Goal: Task Accomplishment & Management: Complete application form

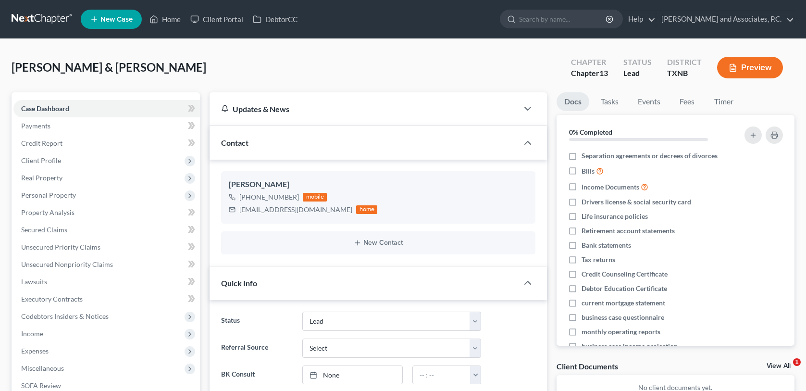
select select "8"
click at [169, 20] on link "Home" at bounding box center [165, 19] width 41 height 17
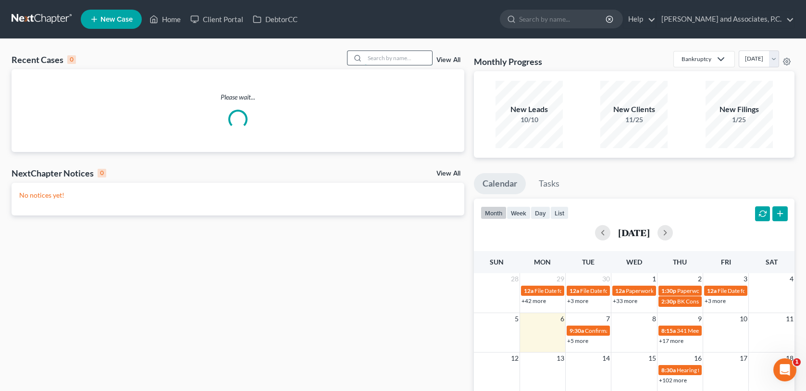
click at [380, 61] on input "search" at bounding box center [398, 58] width 67 height 14
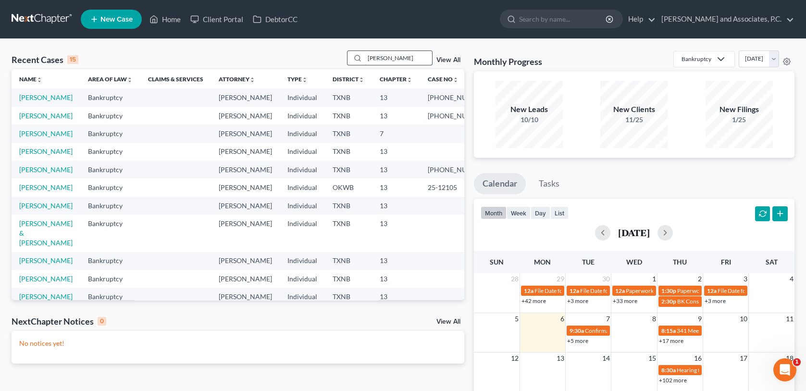
type input "[PERSON_NAME]"
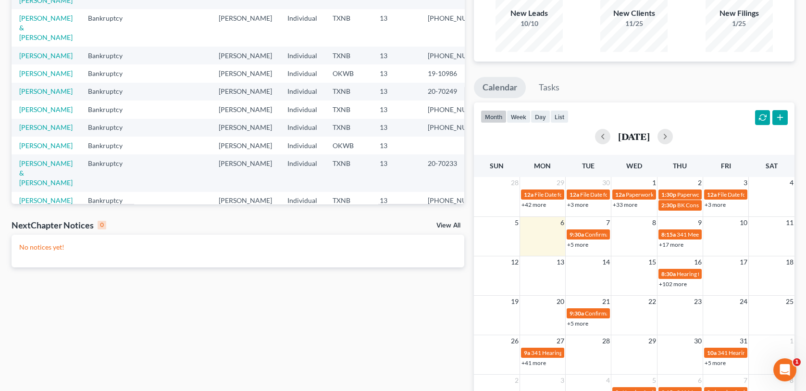
scroll to position [114, 0]
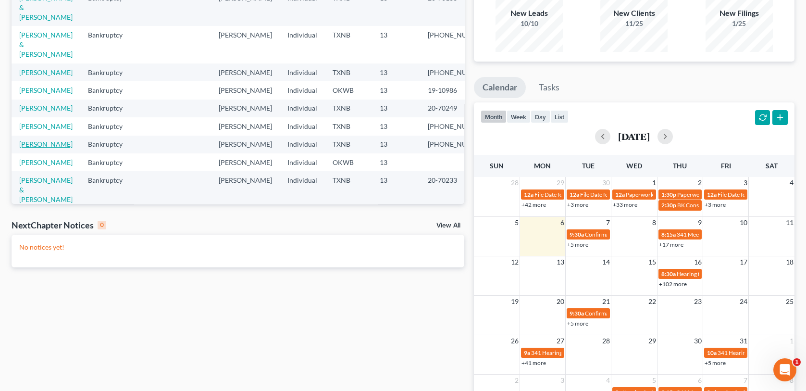
click at [50, 148] on link "[PERSON_NAME]" at bounding box center [45, 144] width 53 height 8
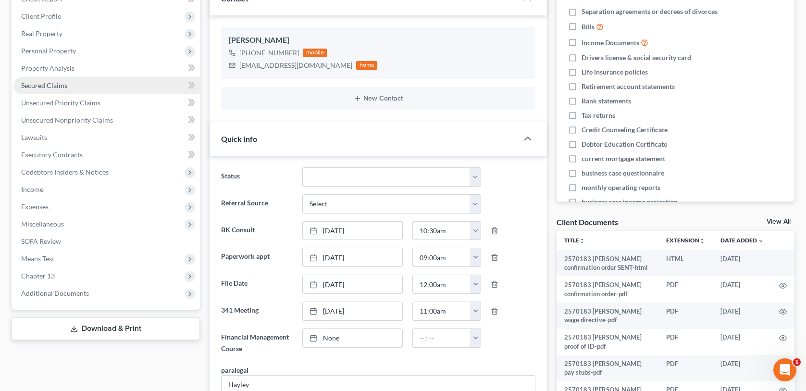
scroll to position [192, 0]
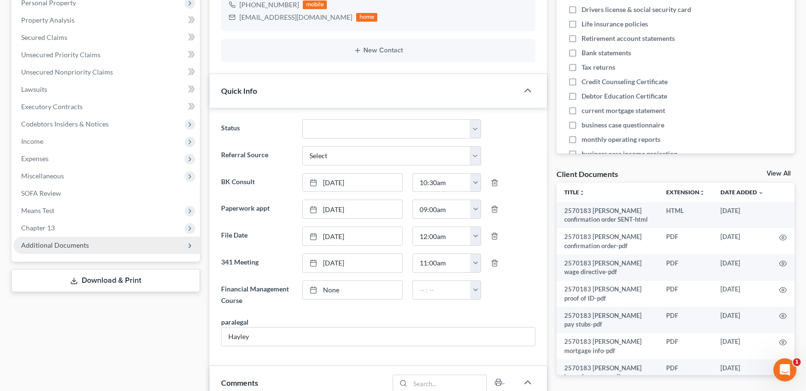
click at [88, 244] on span "Additional Documents" at bounding box center [106, 245] width 187 height 17
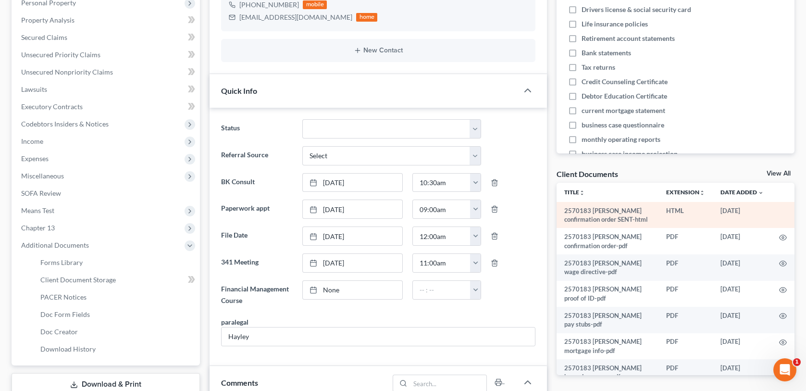
click at [616, 221] on td "2570183 [PERSON_NAME] confirmation order SENT-html" at bounding box center [608, 215] width 102 height 26
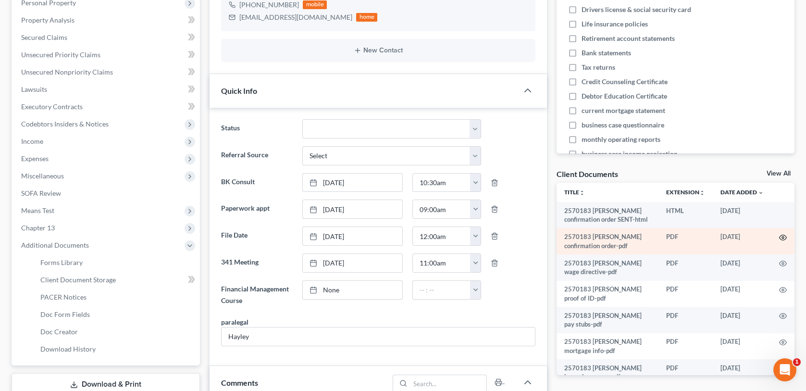
click at [782, 239] on circle "button" at bounding box center [783, 238] width 2 height 2
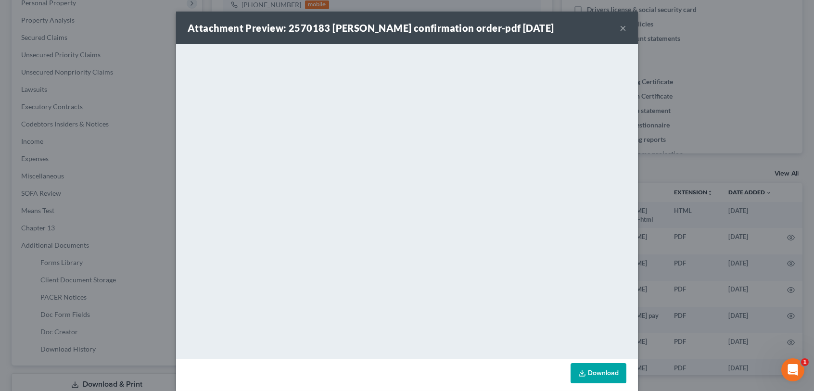
click at [619, 27] on button "×" at bounding box center [622, 28] width 7 height 12
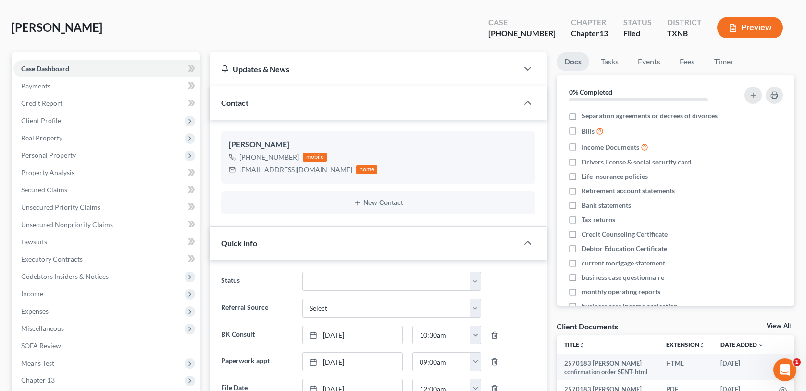
scroll to position [0, 0]
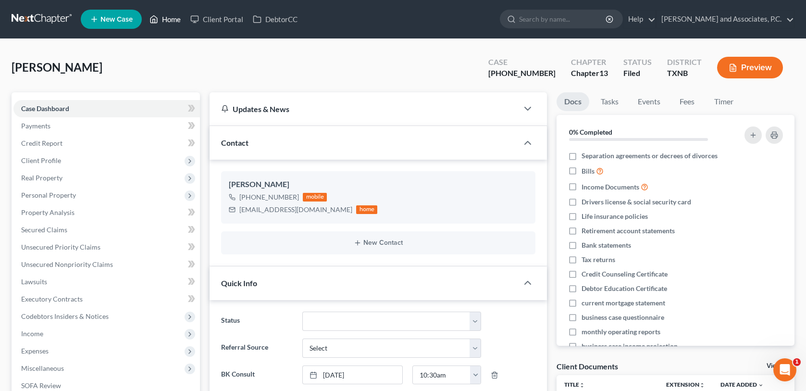
click at [176, 17] on link "Home" at bounding box center [165, 19] width 41 height 17
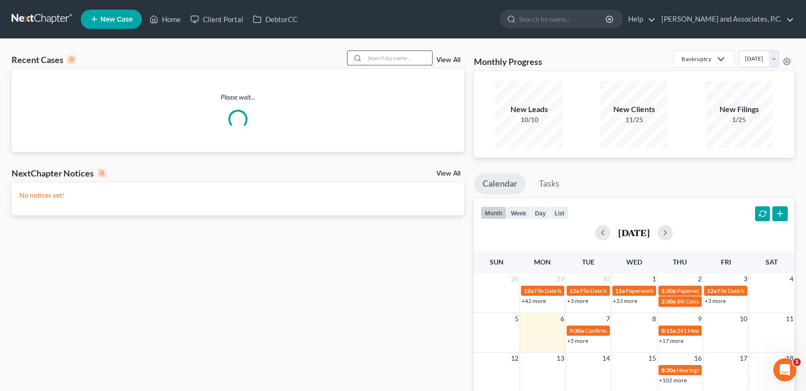
click at [400, 57] on input "search" at bounding box center [398, 58] width 67 height 14
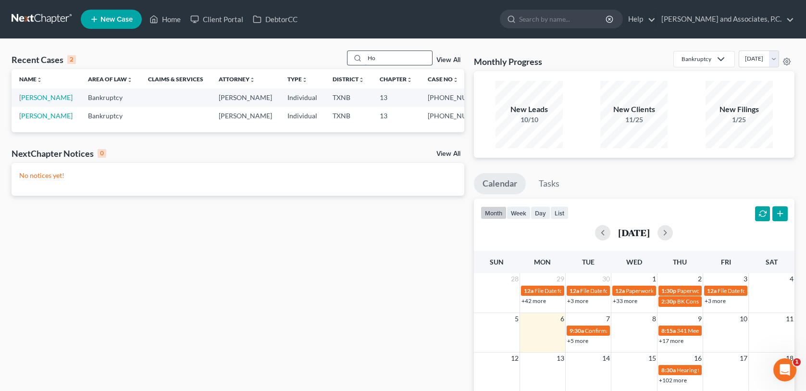
type input "H"
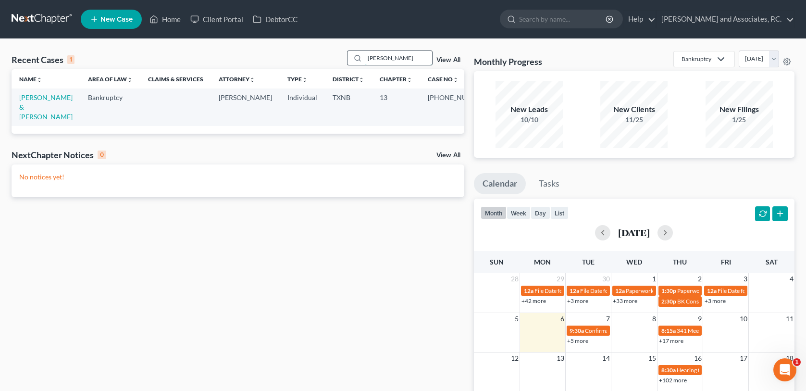
type input "[PERSON_NAME]"
click at [42, 98] on link "[PERSON_NAME] & [PERSON_NAME]" at bounding box center [45, 106] width 53 height 27
select select "6"
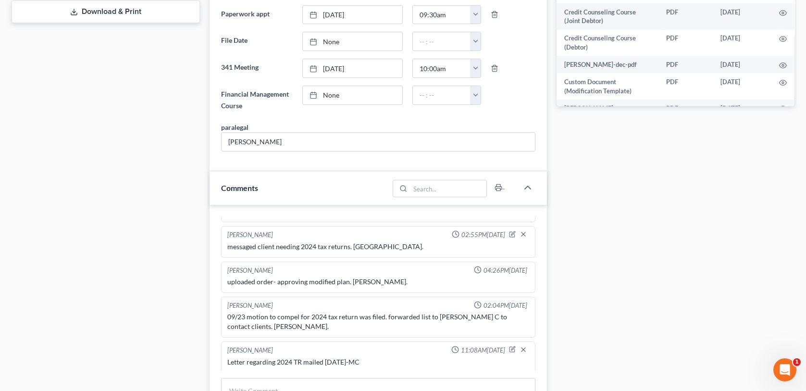
scroll to position [673, 0]
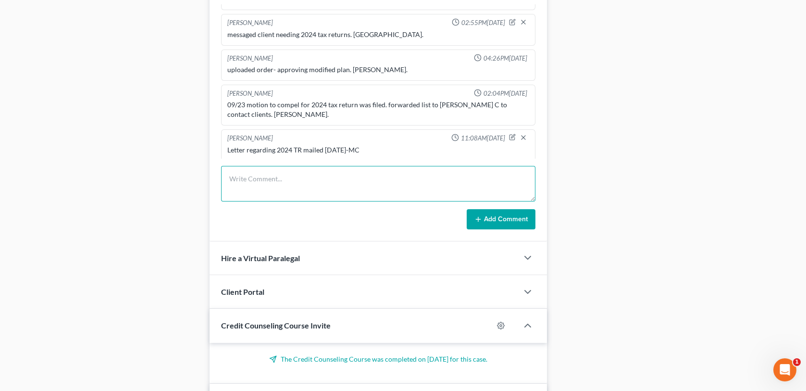
click at [234, 177] on textarea at bounding box center [378, 184] width 314 height 36
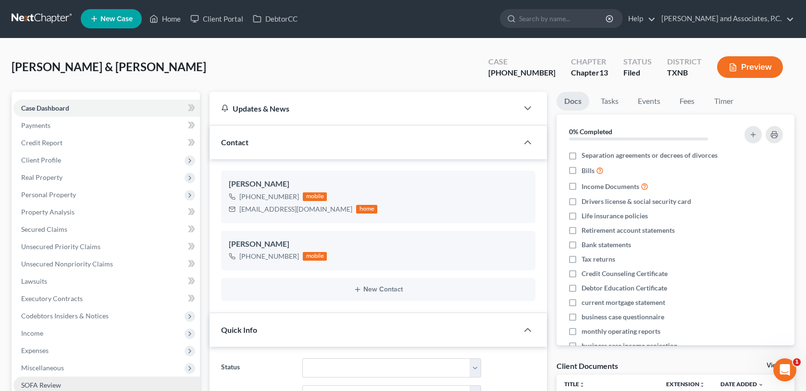
scroll to position [0, 0]
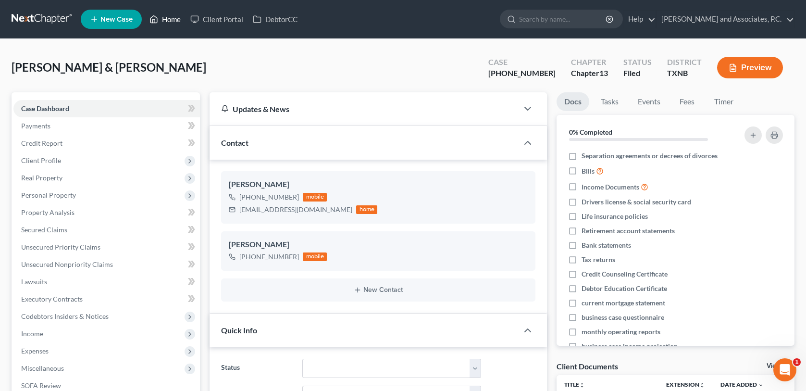
drag, startPoint x: 171, startPoint y: 16, endPoint x: 165, endPoint y: 21, distance: 7.6
click at [171, 16] on link "Home" at bounding box center [165, 19] width 41 height 17
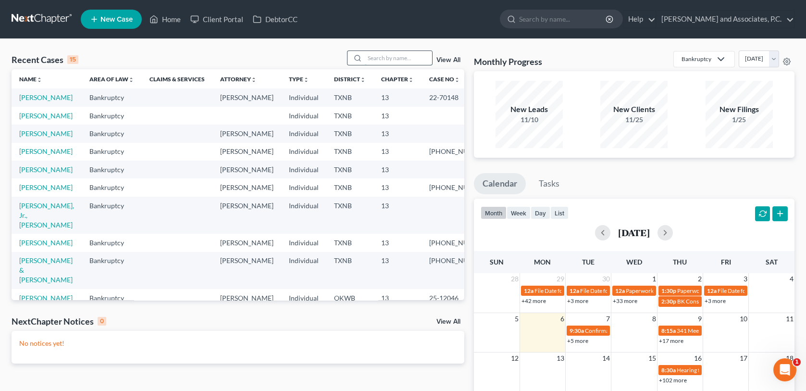
click at [378, 61] on input "search" at bounding box center [398, 58] width 67 height 14
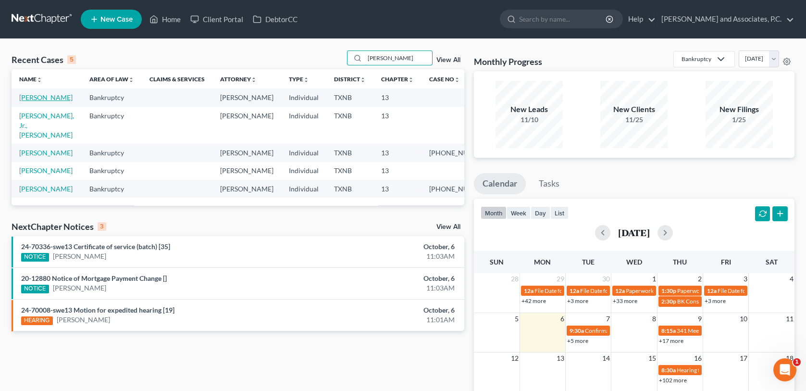
type input "[PERSON_NAME]"
click at [38, 97] on link "[PERSON_NAME]" at bounding box center [45, 97] width 53 height 8
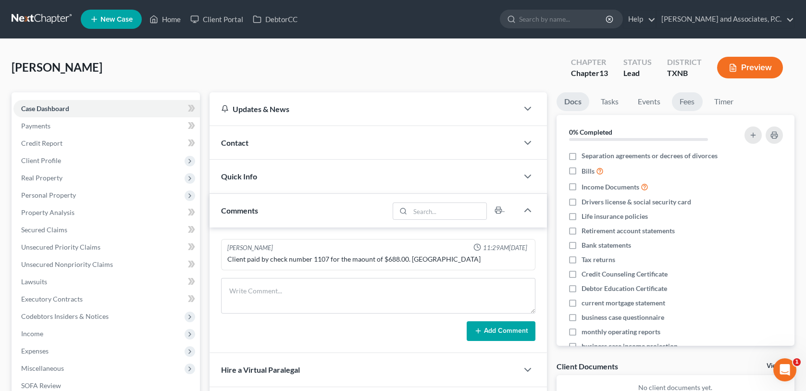
click at [692, 103] on link "Fees" at bounding box center [687, 101] width 31 height 19
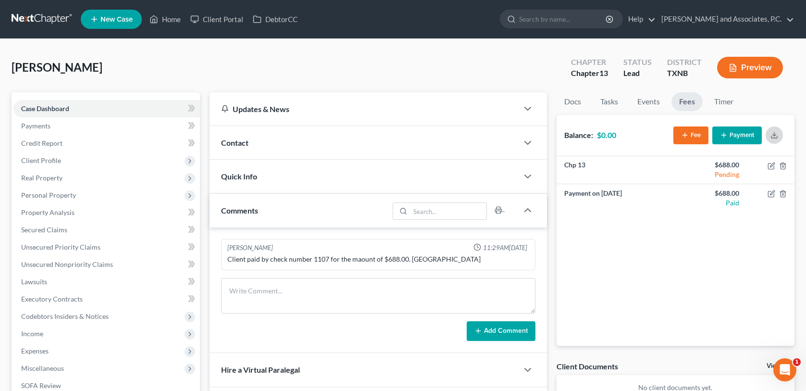
click at [775, 137] on icon "button" at bounding box center [775, 135] width 8 height 8
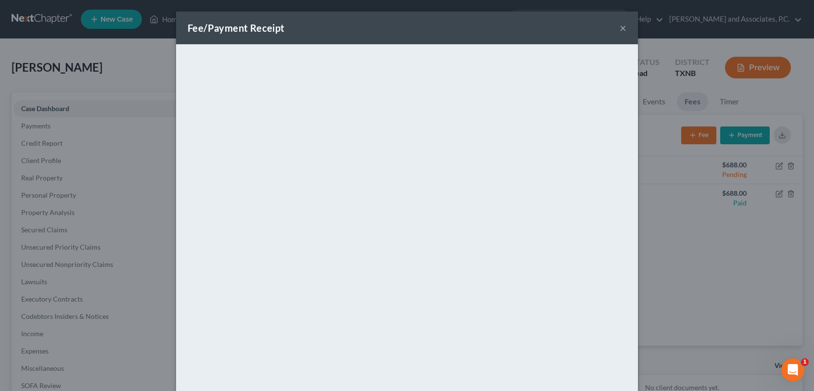
click at [619, 26] on button "×" at bounding box center [622, 28] width 7 height 12
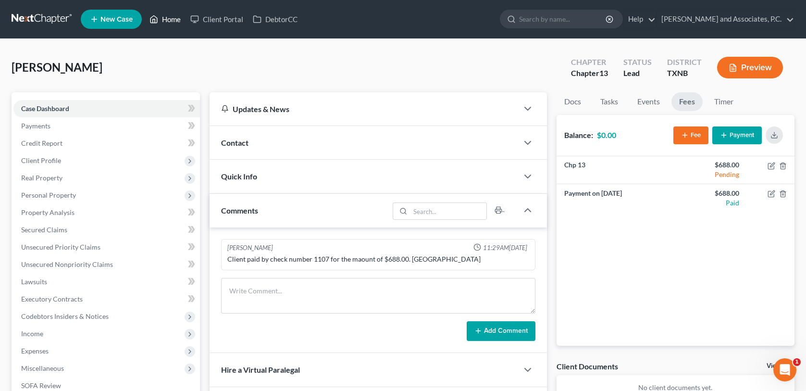
click at [172, 18] on link "Home" at bounding box center [165, 19] width 41 height 17
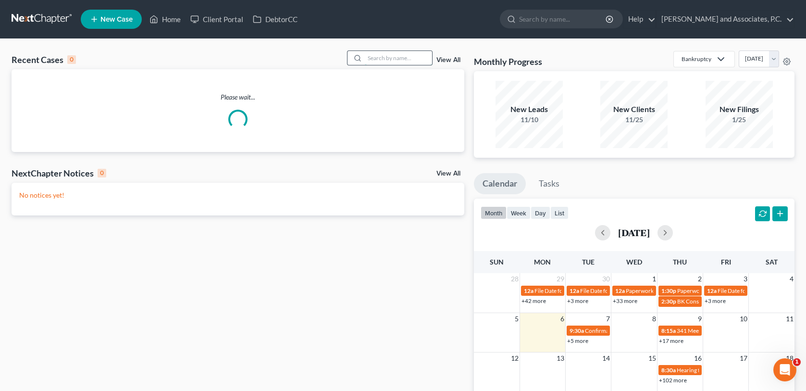
click at [382, 57] on input "search" at bounding box center [398, 58] width 67 height 14
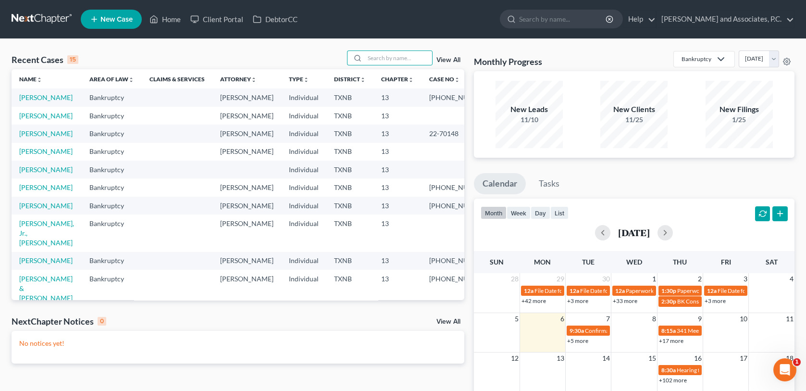
click at [125, 19] on span "New Case" at bounding box center [117, 19] width 32 height 7
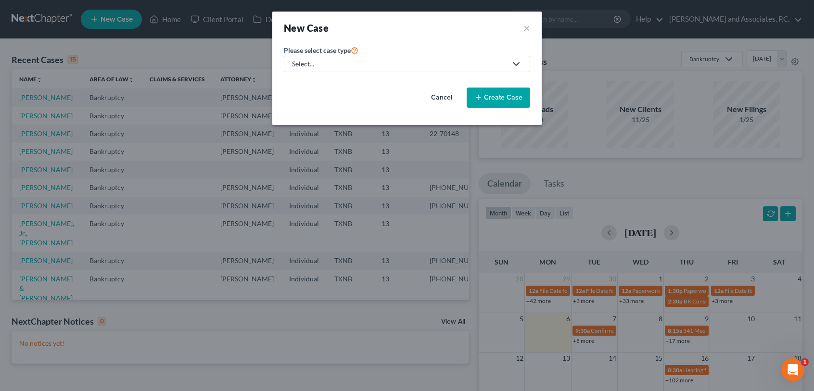
click at [351, 68] on div "Select..." at bounding box center [399, 64] width 214 height 10
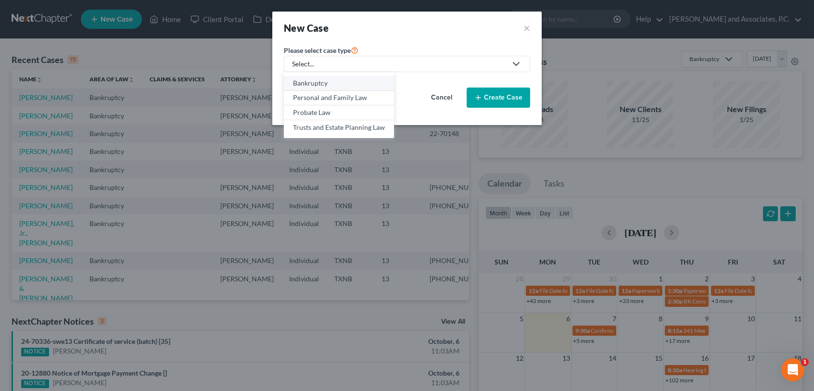
click at [343, 80] on div "Bankruptcy" at bounding box center [339, 83] width 92 height 10
select select "78"
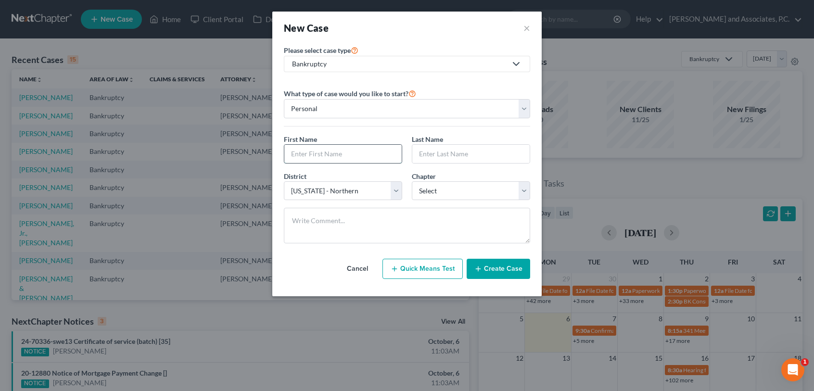
click at [313, 153] on input "text" at bounding box center [342, 154] width 117 height 18
type input "[PERSON_NAME]"
type input "Banks"
click at [454, 191] on select "Select 7 11 12 13" at bounding box center [471, 190] width 118 height 19
select select "3"
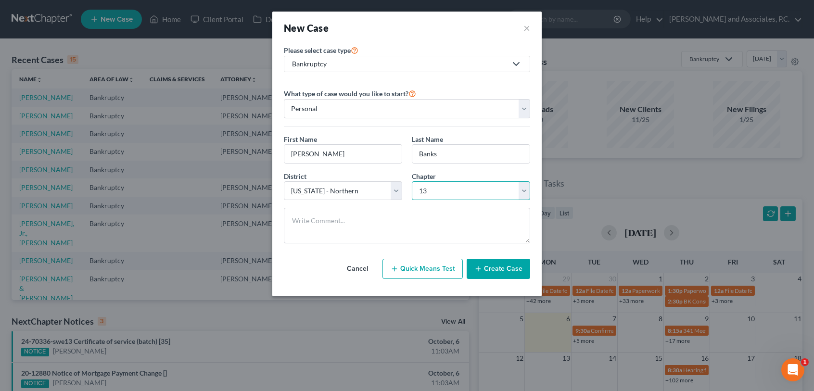
click at [412, 181] on select "Select 7 11 12 13" at bounding box center [471, 190] width 118 height 19
click at [486, 276] on button "Create Case" at bounding box center [497, 269] width 63 height 20
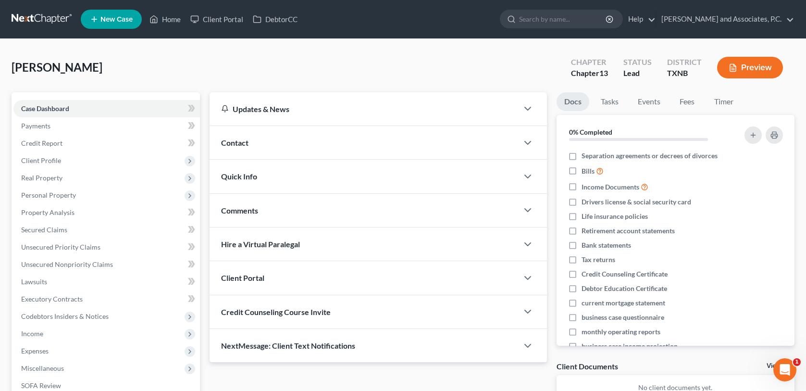
click at [241, 148] on div "Contact" at bounding box center [364, 142] width 308 height 33
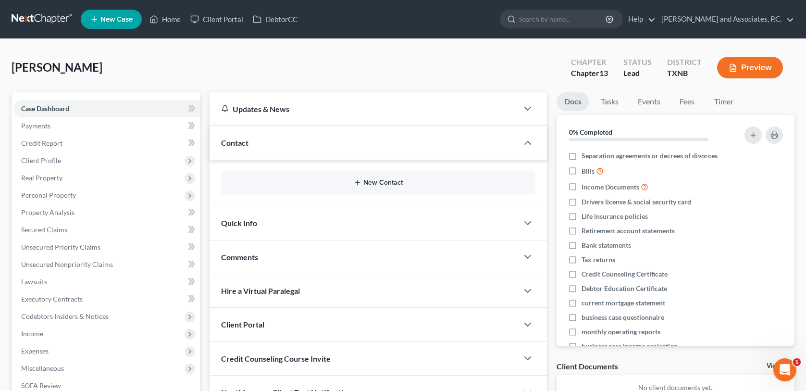
click at [262, 183] on button "New Contact" at bounding box center [378, 183] width 299 height 8
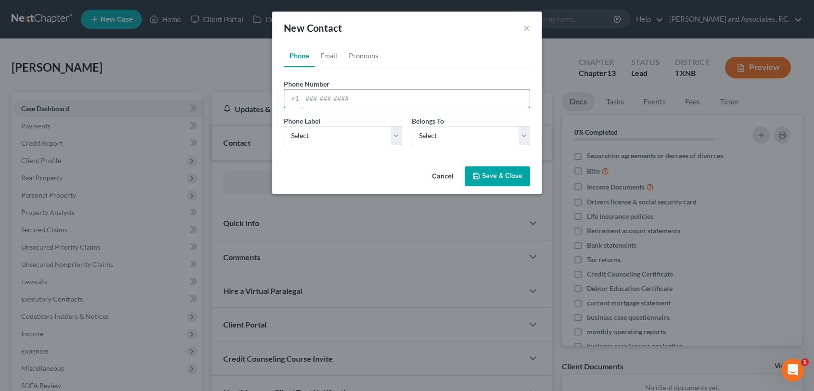
click at [312, 99] on input "tel" at bounding box center [415, 98] width 227 height 18
type input "[PHONE_NUMBER]"
click at [396, 140] on select "Select Mobile Home Work Other" at bounding box center [343, 135] width 118 height 19
select select "0"
click at [284, 126] on select "Select Mobile Home Work Other" at bounding box center [343, 135] width 118 height 19
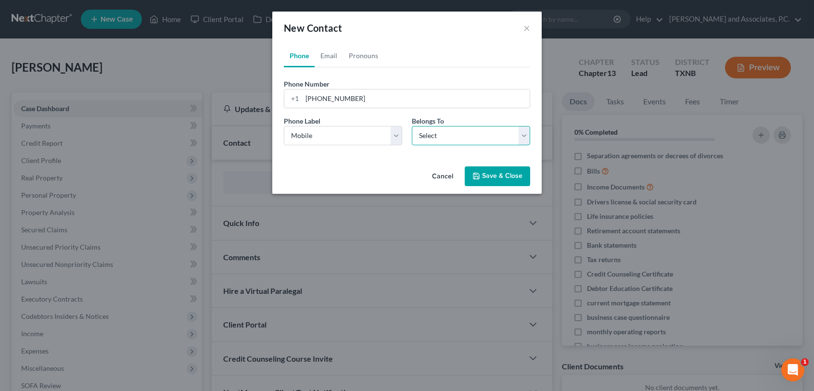
click at [438, 133] on select "Select Client Other" at bounding box center [471, 135] width 118 height 19
select select "0"
click at [412, 126] on select "Select Client Other" at bounding box center [471, 135] width 118 height 19
click at [475, 182] on button "Save & Close" at bounding box center [497, 176] width 65 height 20
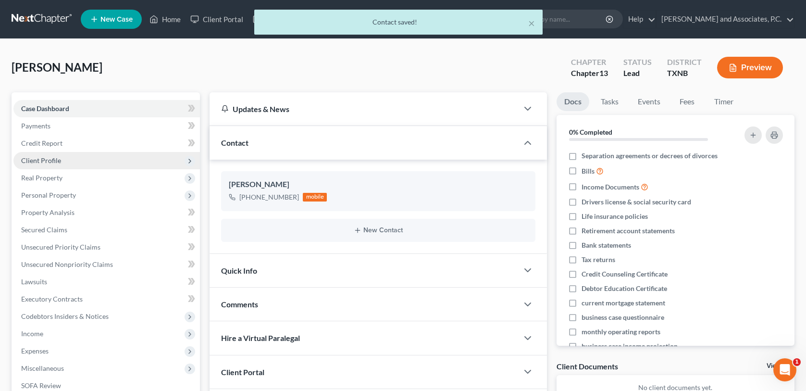
click at [52, 161] on span "Client Profile" at bounding box center [41, 160] width 40 height 8
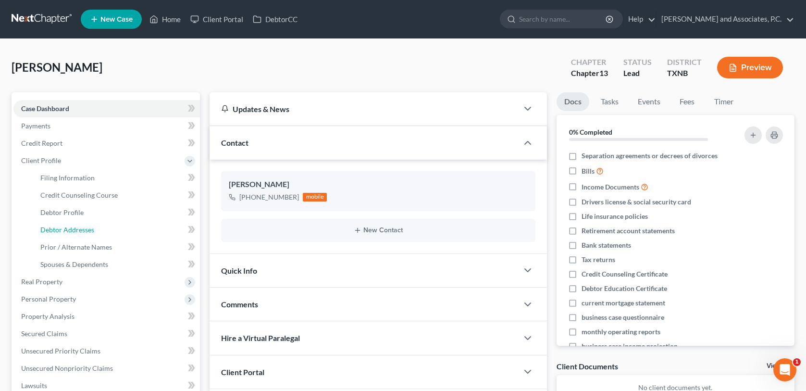
drag, startPoint x: 53, startPoint y: 232, endPoint x: 198, endPoint y: 185, distance: 152.4
click at [54, 232] on span "Debtor Addresses" at bounding box center [67, 230] width 54 height 8
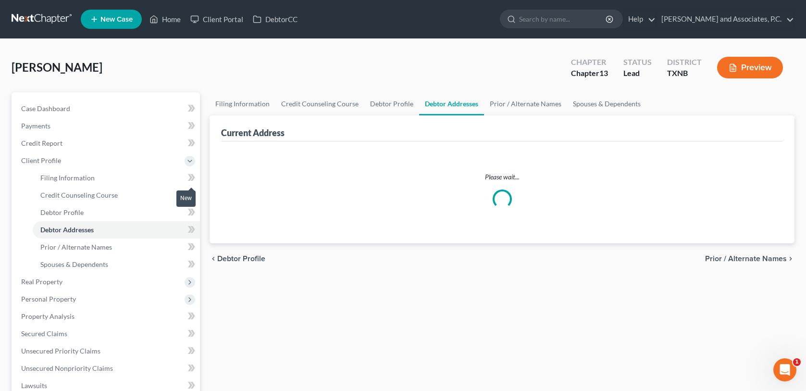
select select "0"
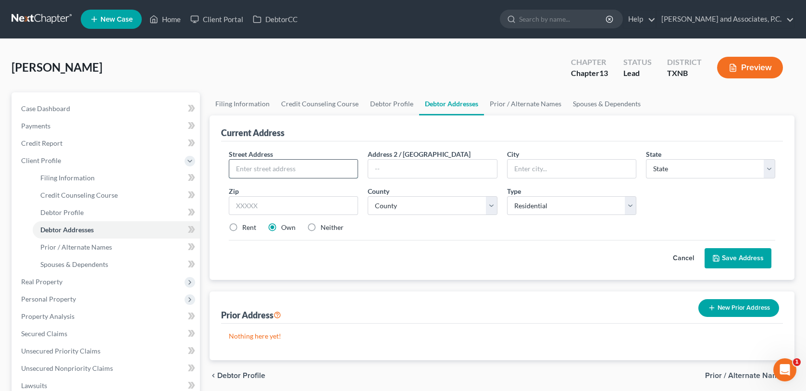
click at [257, 171] on input "text" at bounding box center [293, 169] width 128 height 18
type input "[STREET_ADDRESS]"
type input "[GEOGRAPHIC_DATA]"
select select "45"
type input "76302"
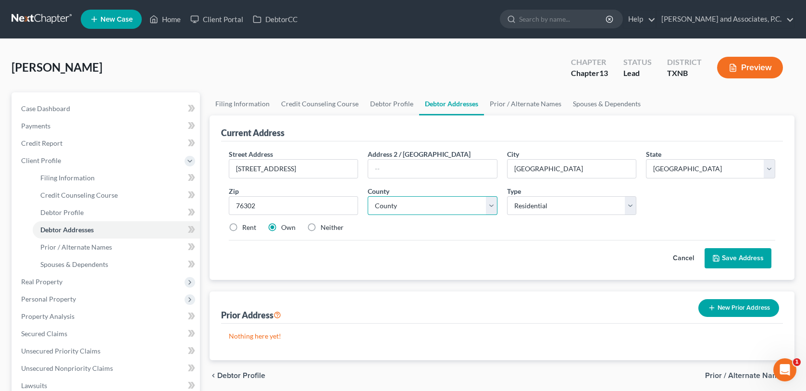
click at [401, 204] on select "County [GEOGRAPHIC_DATA] [GEOGRAPHIC_DATA] [GEOGRAPHIC_DATA] [GEOGRAPHIC_DATA] …" at bounding box center [432, 205] width 129 height 19
select select "242"
click at [368, 196] on select "County [GEOGRAPHIC_DATA] [GEOGRAPHIC_DATA] [GEOGRAPHIC_DATA] [GEOGRAPHIC_DATA] …" at bounding box center [432, 205] width 129 height 19
click at [743, 255] on button "Save Address" at bounding box center [738, 258] width 67 height 20
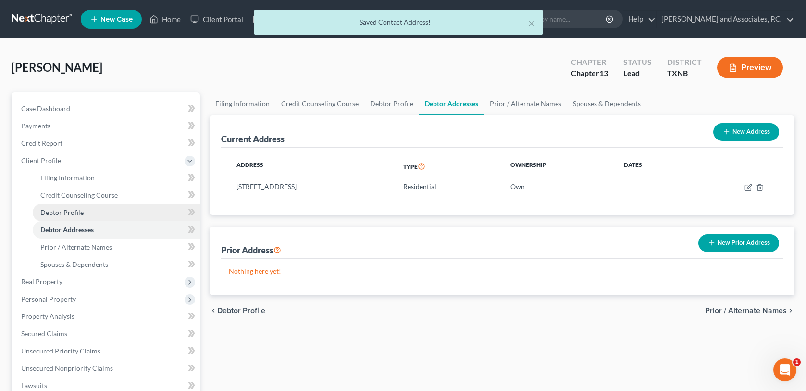
click at [75, 212] on span "Debtor Profile" at bounding box center [61, 212] width 43 height 8
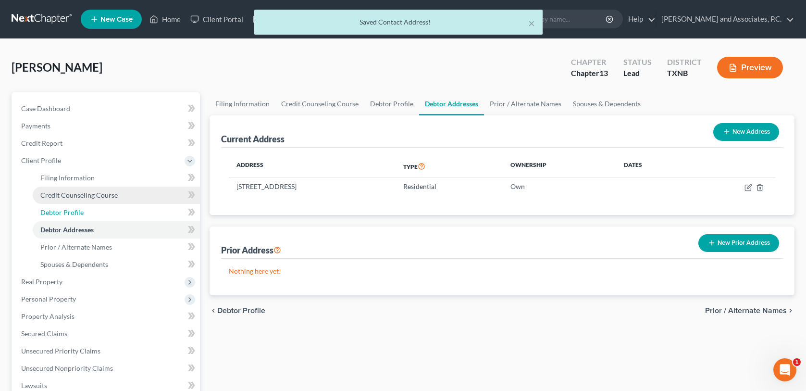
select select "0"
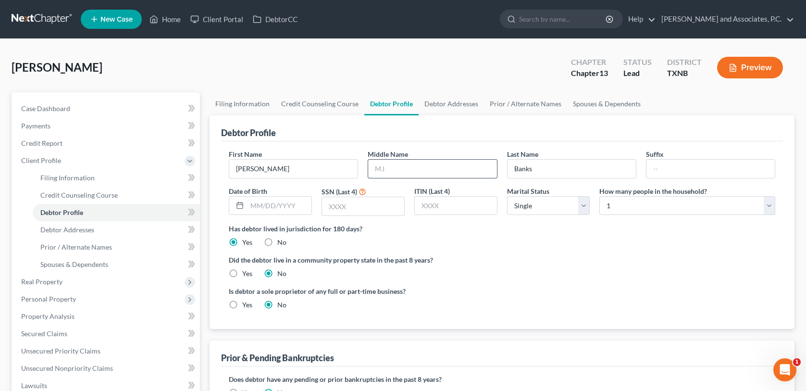
click at [394, 162] on input "text" at bounding box center [432, 169] width 128 height 18
type input "[PERSON_NAME]"
type input "[DATE]"
type input "0810"
click at [108, 263] on span "Spouses & Dependents" at bounding box center [74, 264] width 68 height 8
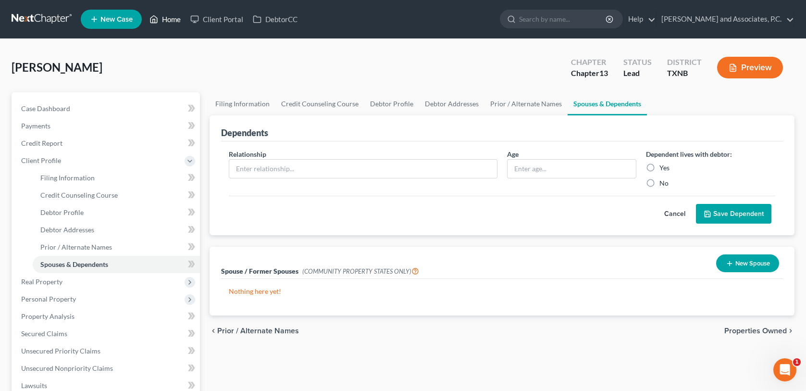
click at [176, 18] on link "Home" at bounding box center [165, 19] width 41 height 17
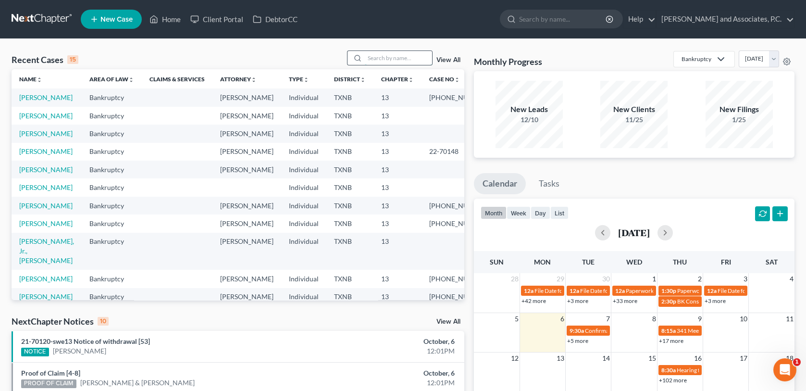
click at [379, 59] on input "search" at bounding box center [398, 58] width 67 height 14
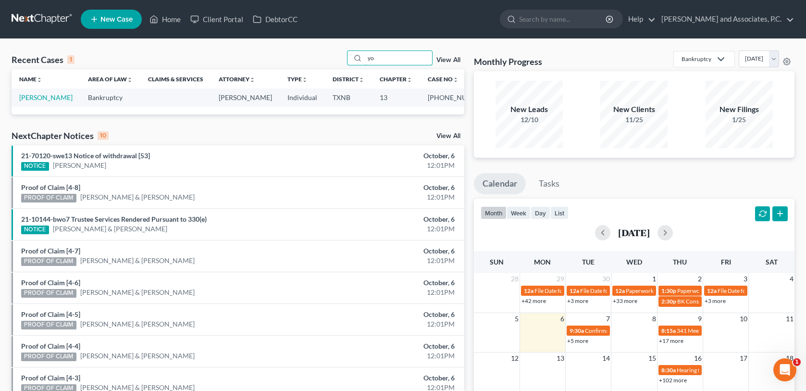
type input "y"
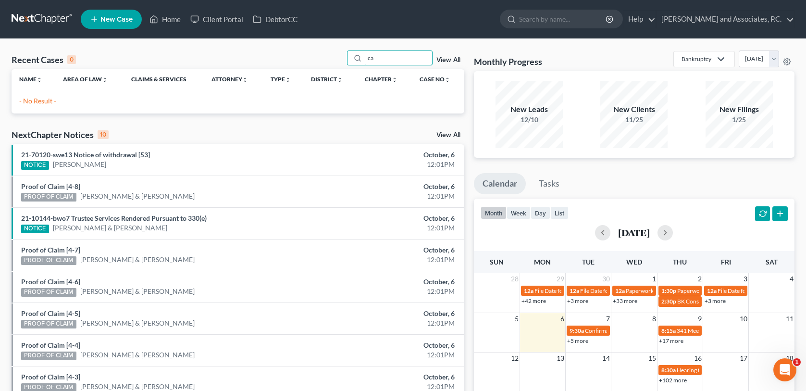
type input "c"
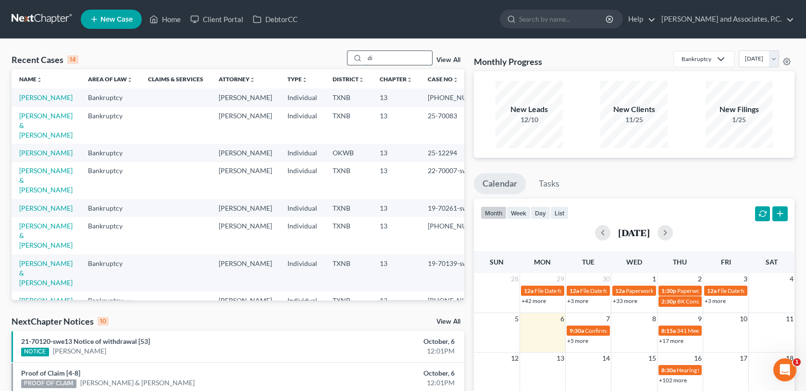
type input "d"
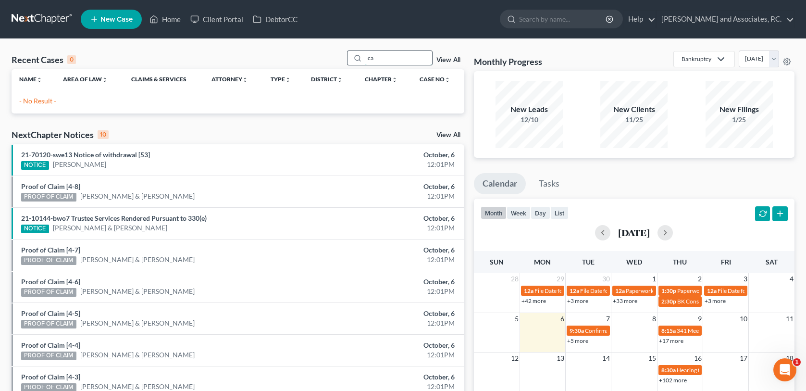
type input "c"
type input "r"
type input "c"
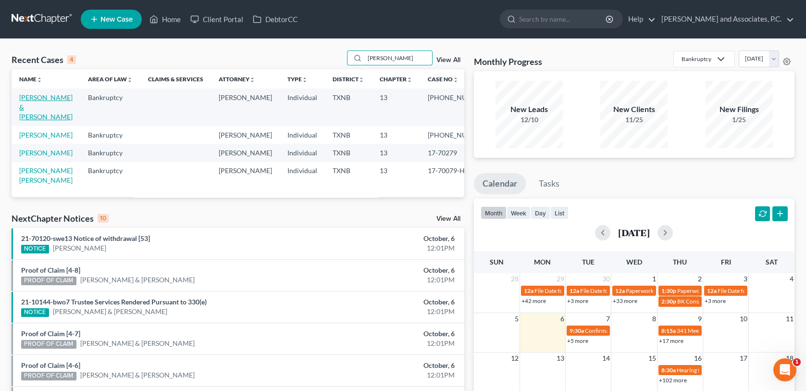
type input "[PERSON_NAME]"
click at [50, 99] on link "[PERSON_NAME] & [PERSON_NAME]" at bounding box center [45, 106] width 53 height 27
select select "6"
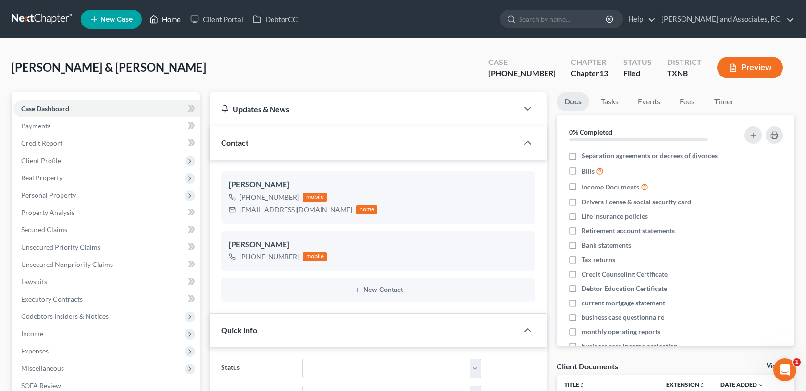
click at [172, 22] on link "Home" at bounding box center [165, 19] width 41 height 17
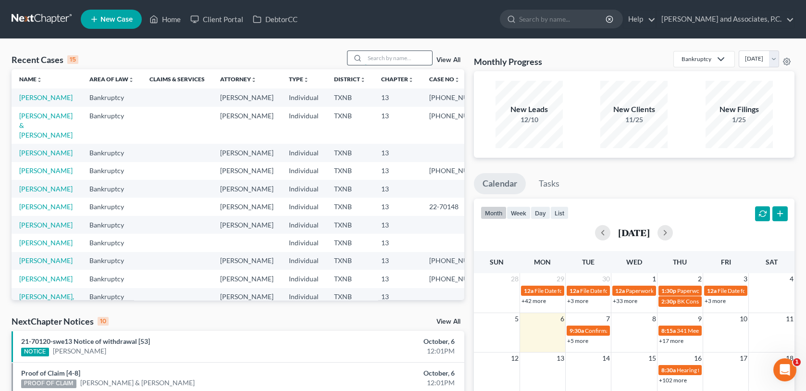
click at [383, 59] on input "search" at bounding box center [398, 58] width 67 height 14
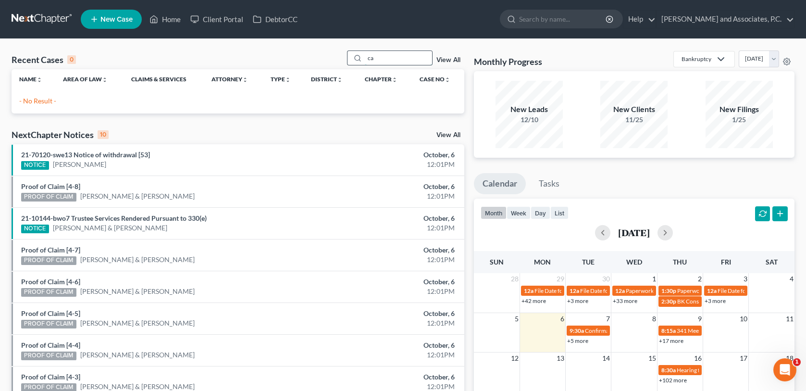
type input "c"
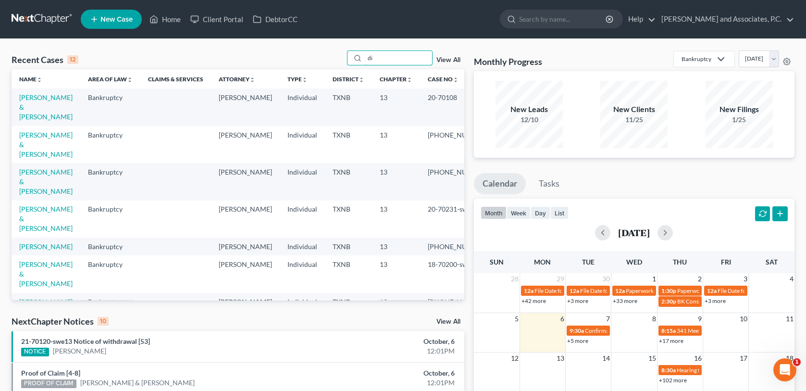
type input "d"
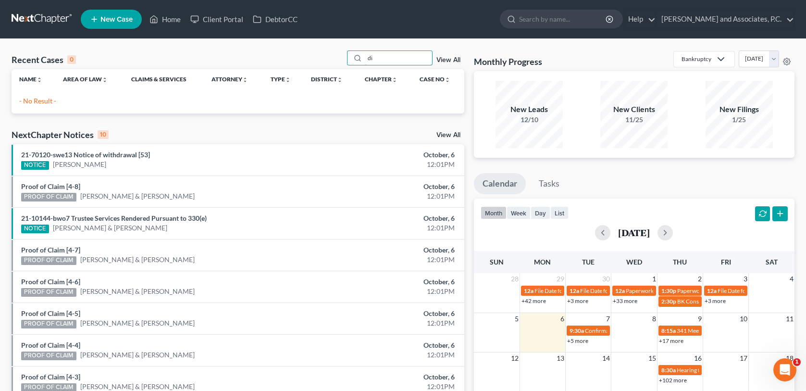
type input "d"
type input "c"
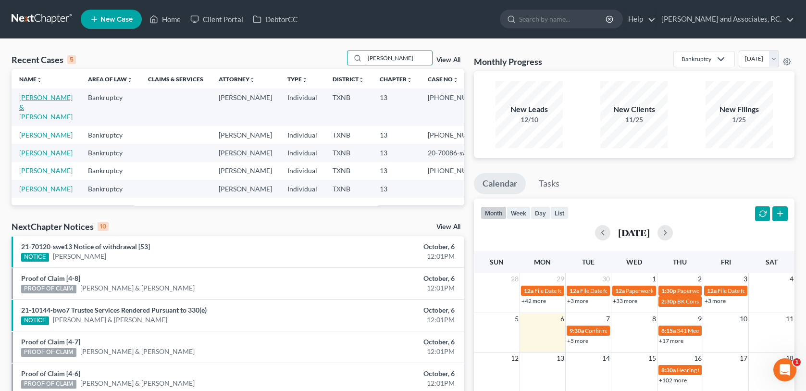
type input "[PERSON_NAME]"
click at [49, 98] on link "[PERSON_NAME] & [PERSON_NAME]" at bounding box center [45, 106] width 53 height 27
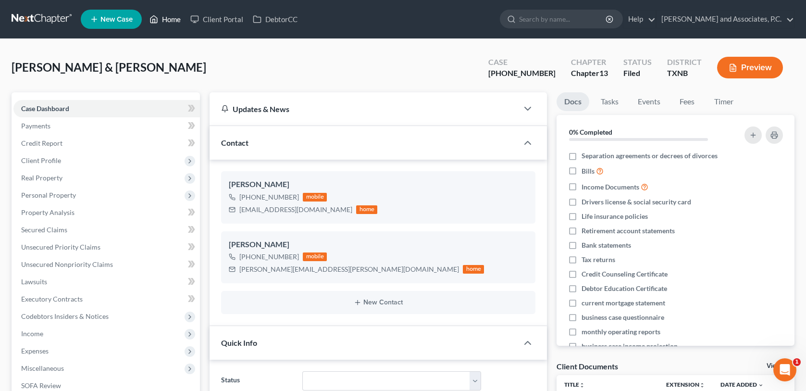
click at [171, 20] on link "Home" at bounding box center [165, 19] width 41 height 17
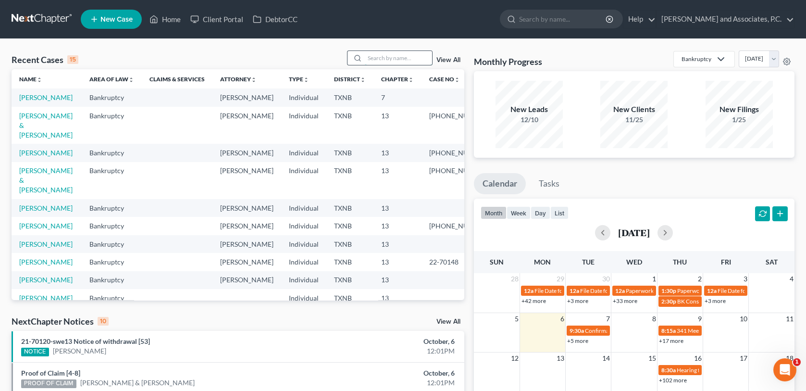
click at [386, 58] on input "search" at bounding box center [398, 58] width 67 height 14
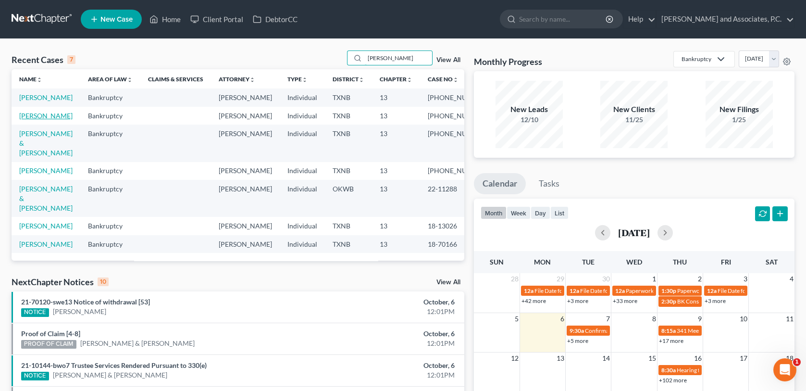
type input "[PERSON_NAME]"
click at [50, 120] on link "[PERSON_NAME]" at bounding box center [45, 116] width 53 height 8
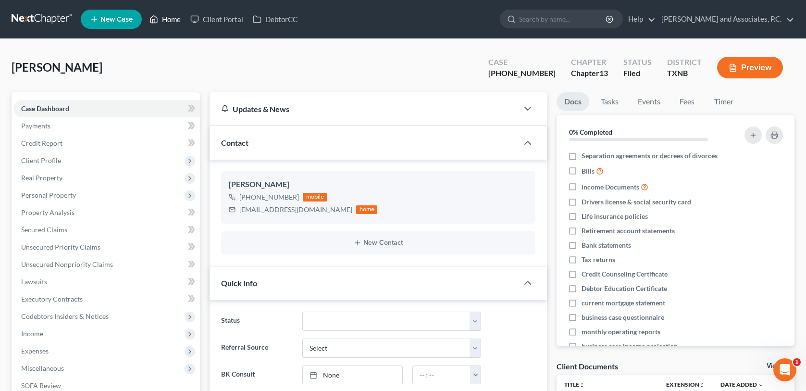
click at [172, 18] on link "Home" at bounding box center [165, 19] width 41 height 17
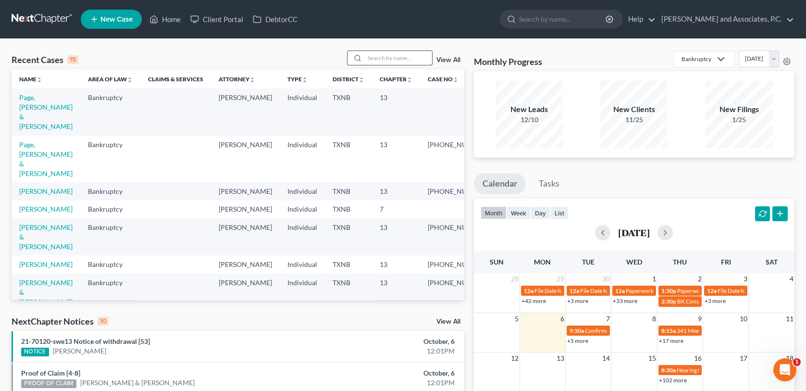
click at [391, 58] on input "search" at bounding box center [398, 58] width 67 height 14
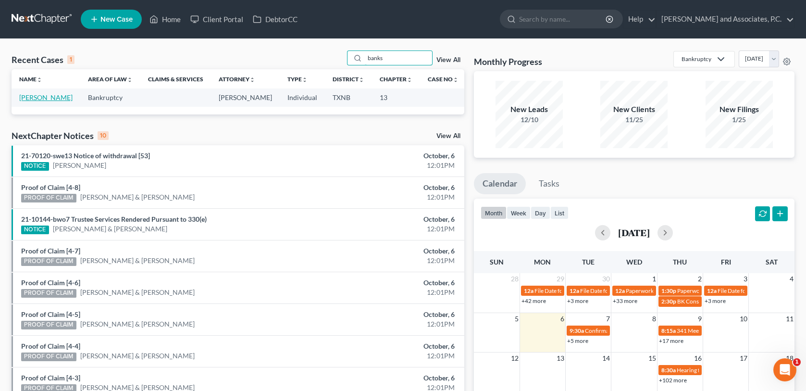
type input "banks"
click at [46, 99] on link "[PERSON_NAME]" at bounding box center [45, 97] width 53 height 8
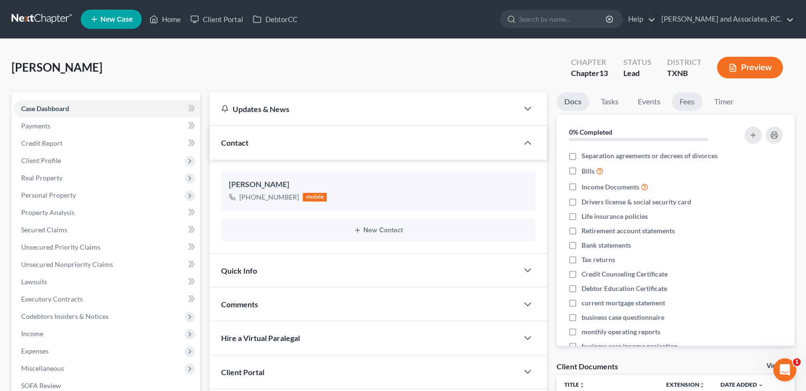
click at [689, 102] on link "Fees" at bounding box center [687, 101] width 31 height 19
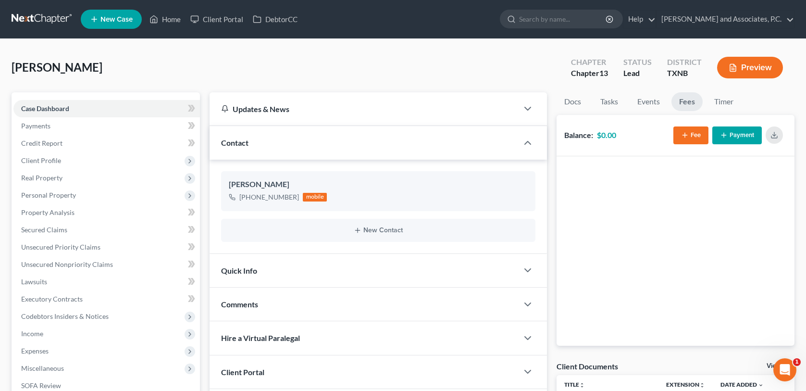
click at [695, 136] on button "Fee" at bounding box center [691, 135] width 35 height 18
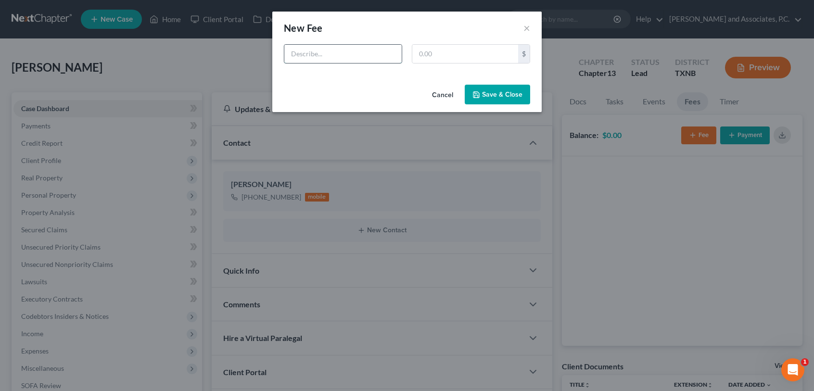
click at [361, 56] on input "text" at bounding box center [342, 54] width 117 height 18
click at [362, 56] on input "Refile - Chp 13" at bounding box center [342, 54] width 117 height 18
type input "R"
type input "Attorney fees"
type input "888.00"
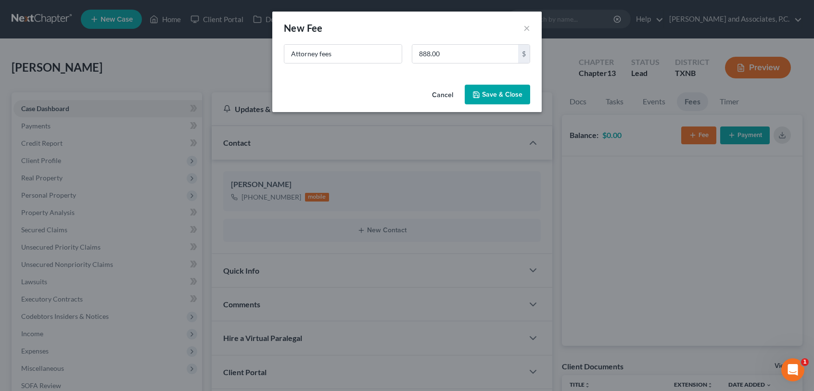
click at [492, 97] on button "Save & Close" at bounding box center [497, 95] width 65 height 20
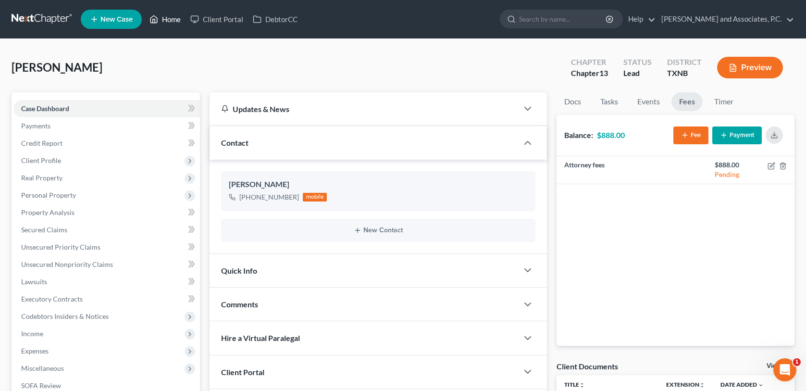
click at [176, 20] on link "Home" at bounding box center [165, 19] width 41 height 17
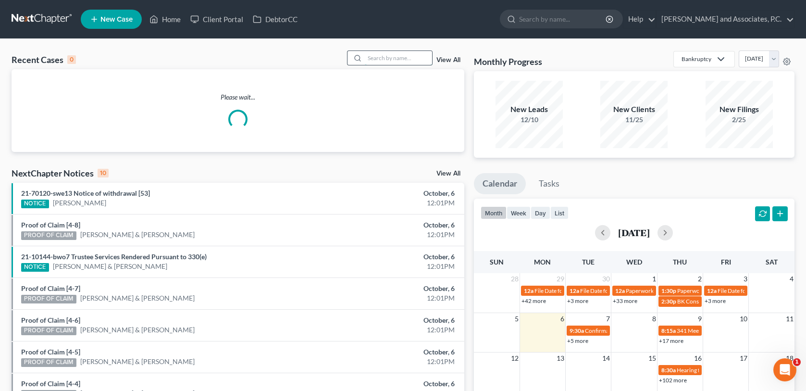
click at [373, 57] on input "search" at bounding box center [398, 58] width 67 height 14
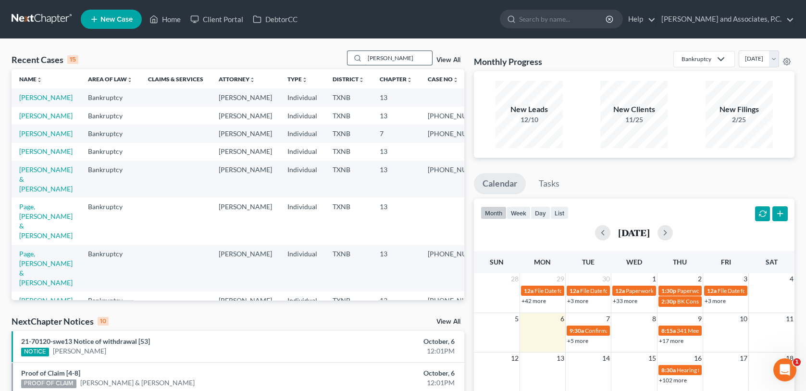
type input "[PERSON_NAME]"
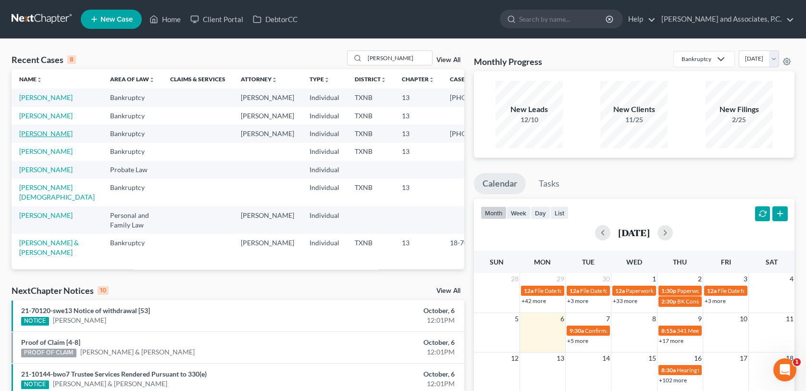
click at [35, 138] on link "[PERSON_NAME]" at bounding box center [45, 133] width 53 height 8
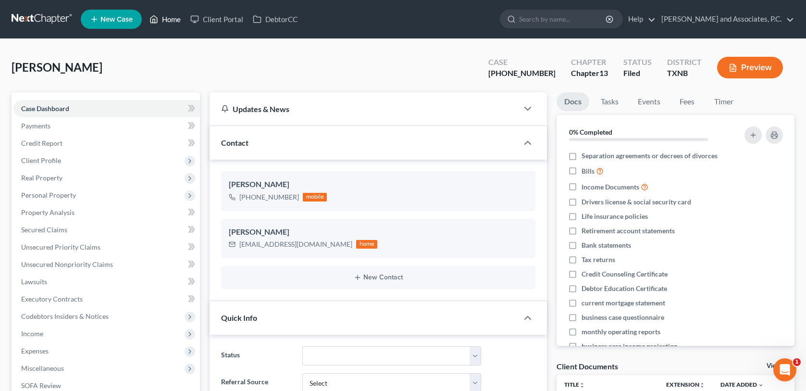
click at [176, 18] on link "Home" at bounding box center [165, 19] width 41 height 17
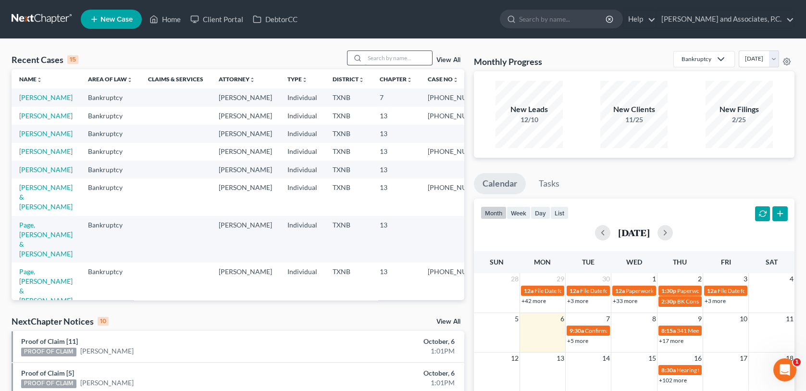
click at [379, 61] on input "search" at bounding box center [398, 58] width 67 height 14
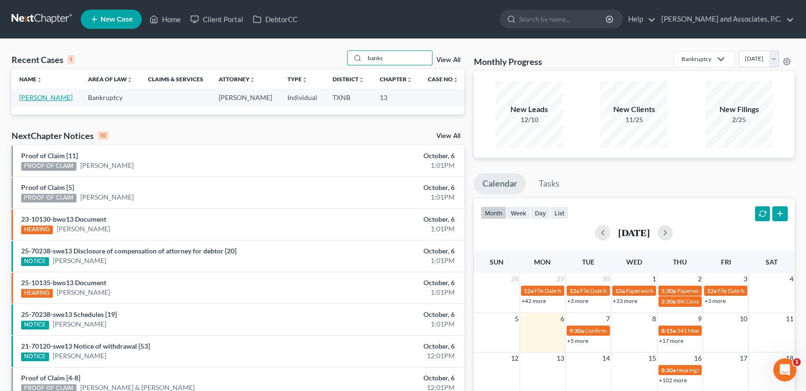
type input "banks"
click at [46, 101] on link "[PERSON_NAME]" at bounding box center [45, 97] width 53 height 8
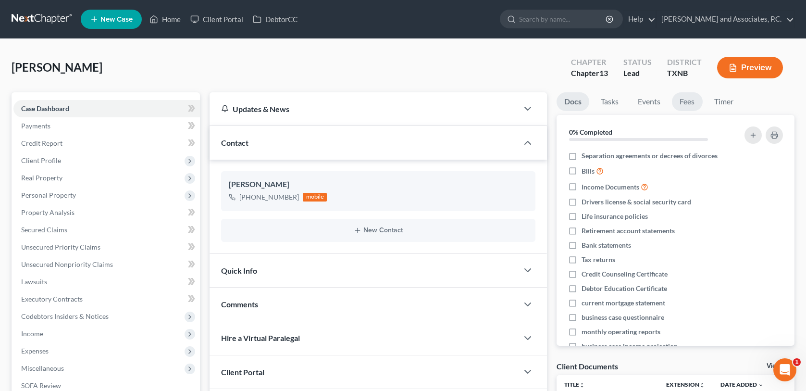
click at [688, 100] on link "Fees" at bounding box center [687, 101] width 31 height 19
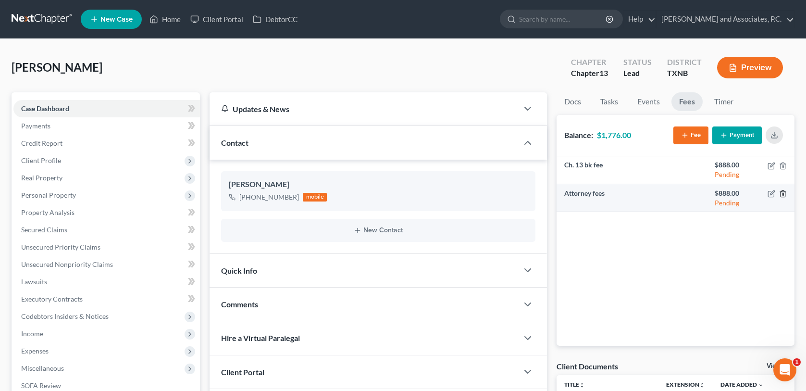
click at [783, 192] on icon "button" at bounding box center [784, 194] width 8 height 8
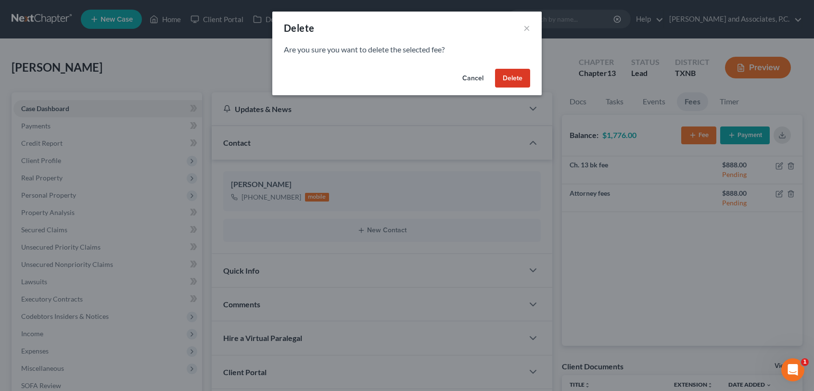
click at [517, 83] on button "Delete" at bounding box center [512, 78] width 35 height 19
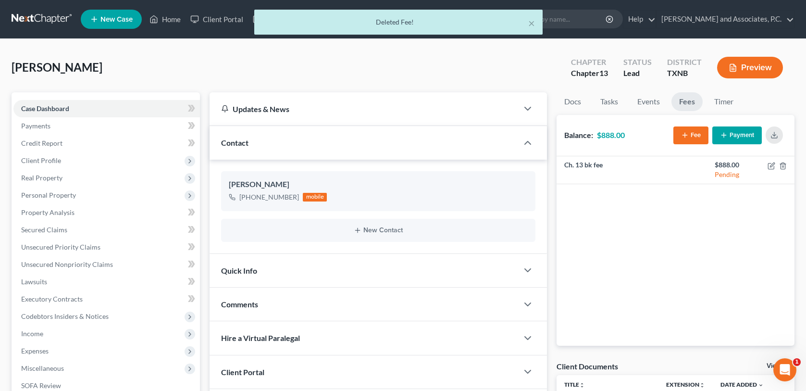
click at [742, 138] on button "Payment" at bounding box center [738, 135] width 50 height 18
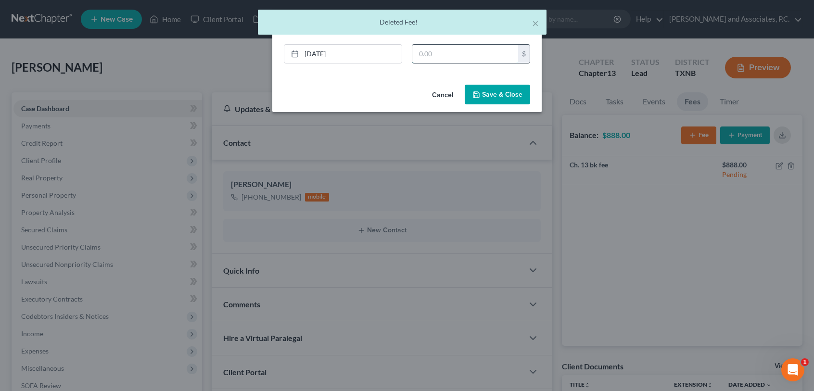
click at [479, 55] on input "text" at bounding box center [465, 54] width 106 height 18
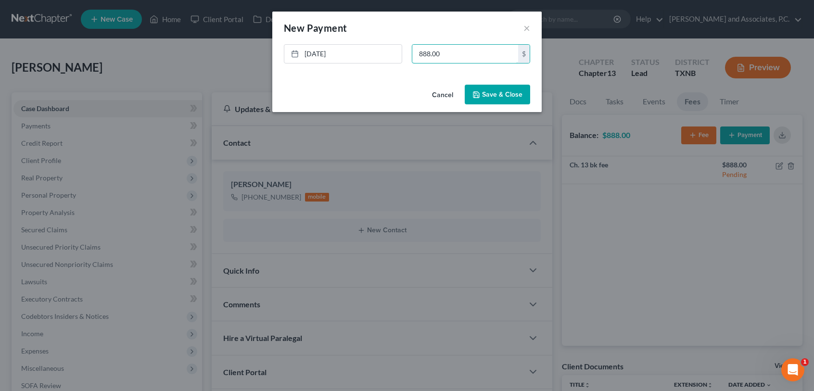
type input "888.00"
click at [490, 96] on button "Save & Close" at bounding box center [497, 95] width 65 height 20
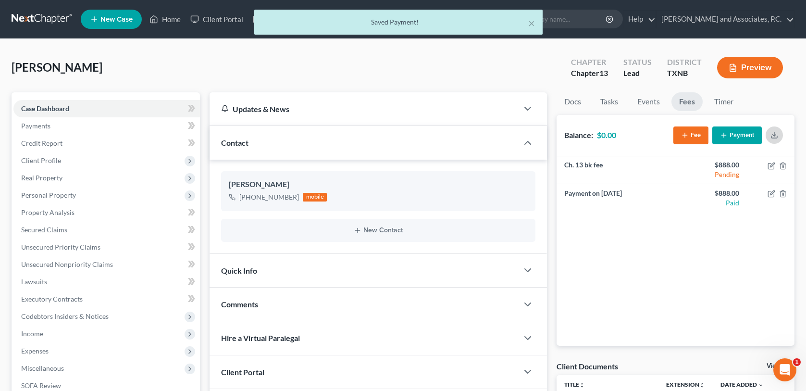
click at [778, 134] on icon "button" at bounding box center [775, 135] width 8 height 8
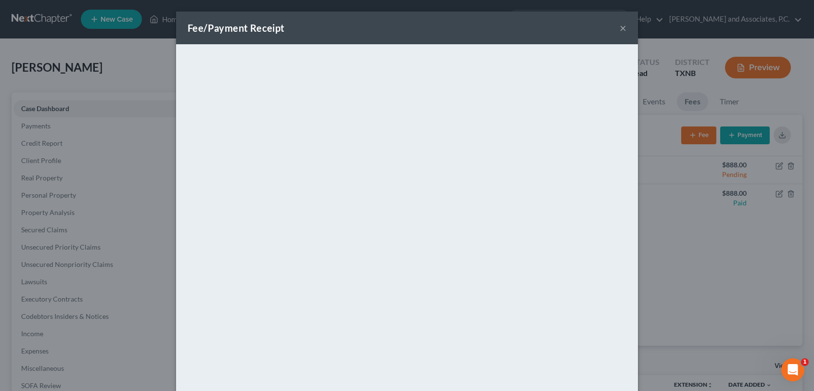
click at [619, 30] on button "×" at bounding box center [622, 28] width 7 height 12
